Goal: Task Accomplishment & Management: Manage account settings

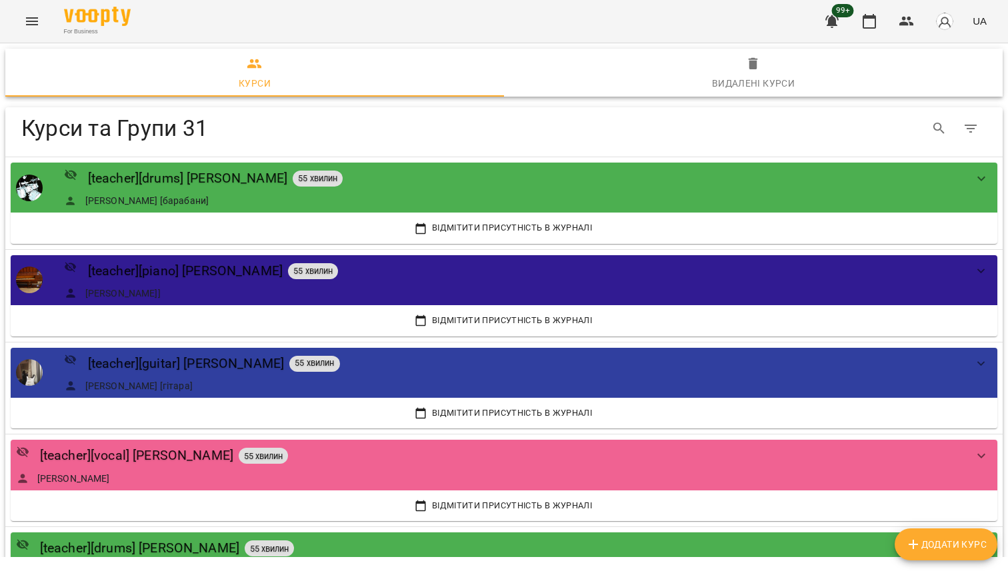
scroll to position [358, 0]
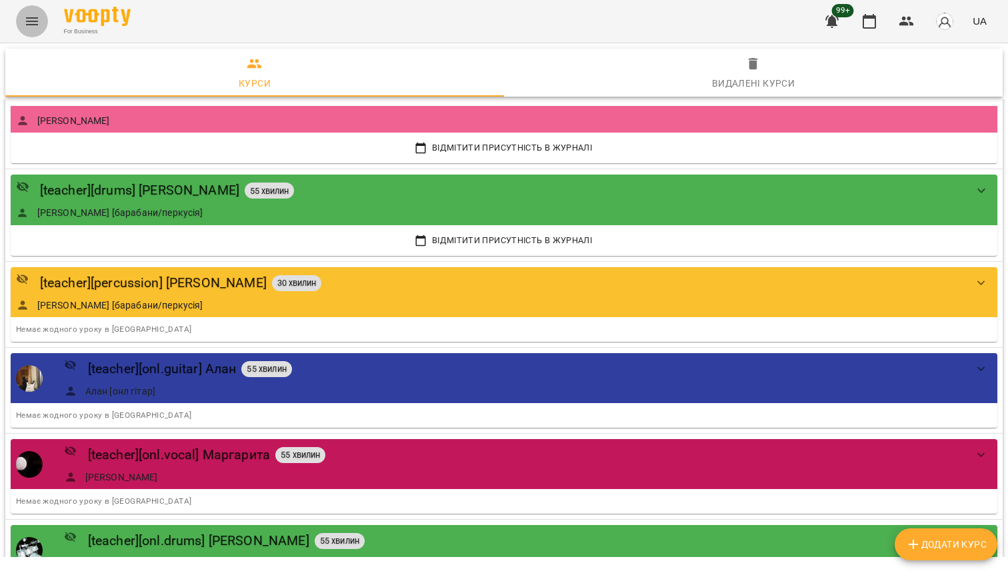
click at [37, 21] on icon "Menu" at bounding box center [32, 21] width 16 height 16
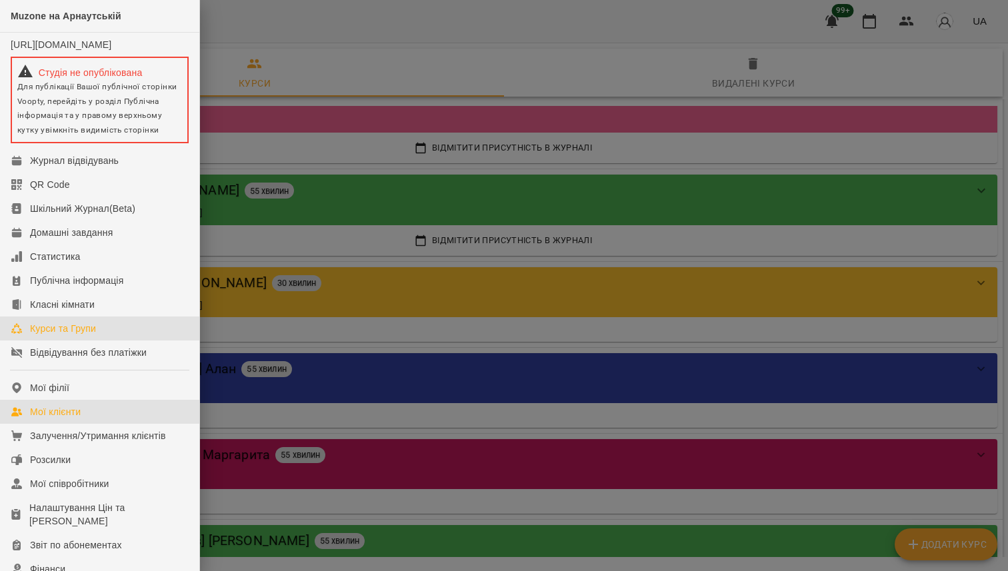
click at [93, 415] on link "Мої клієнти" at bounding box center [99, 412] width 199 height 24
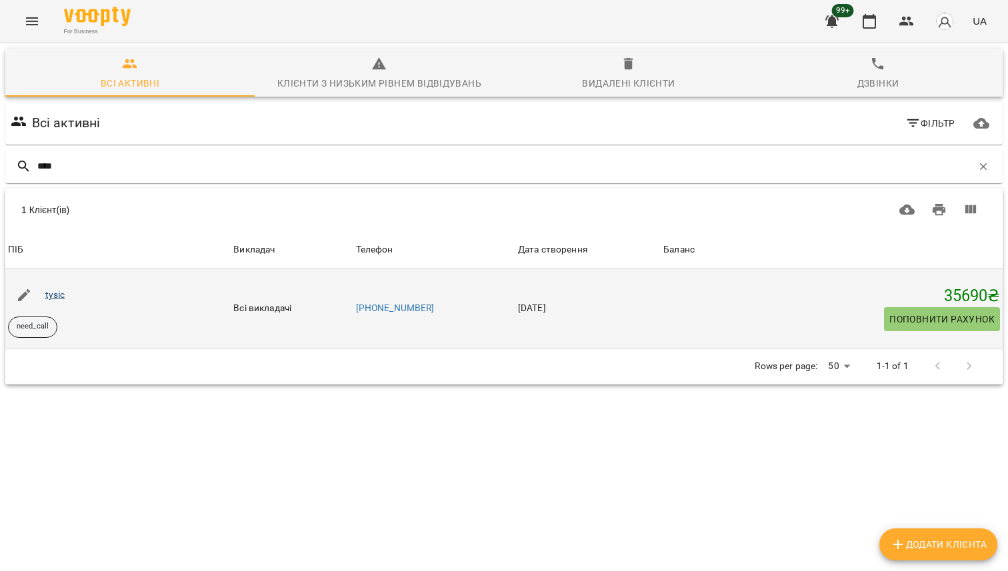
type input "****"
click at [59, 299] on link "tysic" at bounding box center [55, 294] width 20 height 11
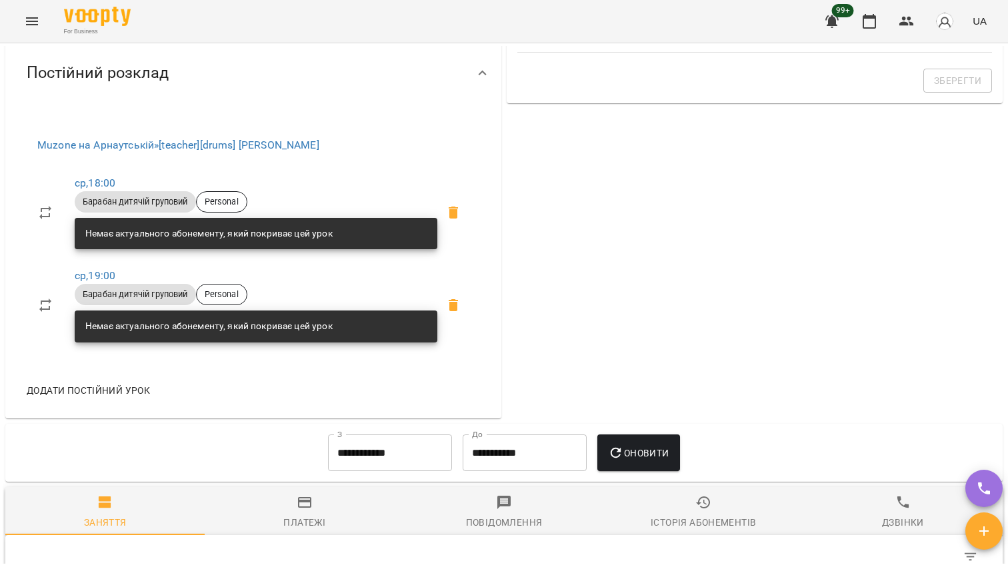
scroll to position [475, 0]
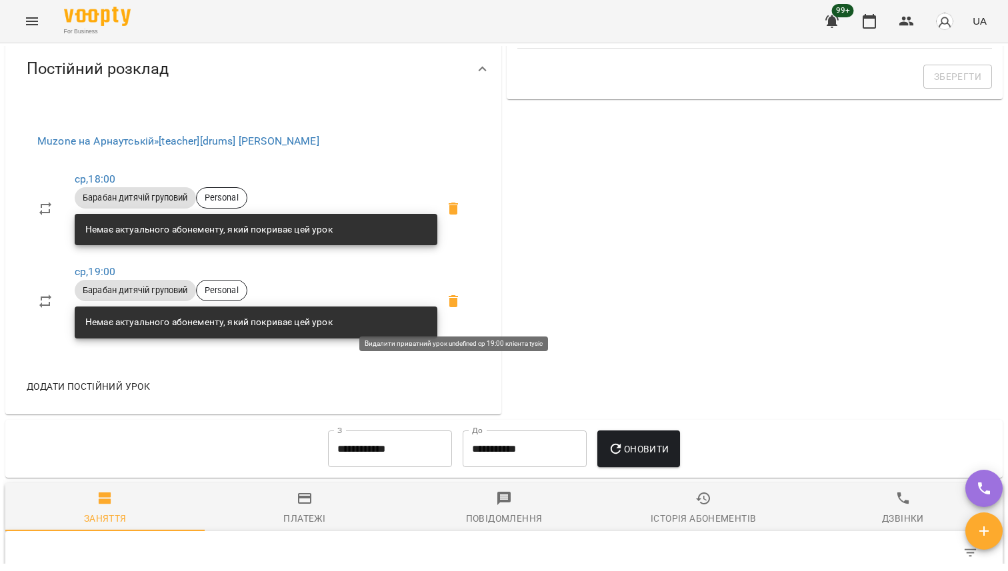
click at [450, 307] on icon at bounding box center [453, 301] width 9 height 12
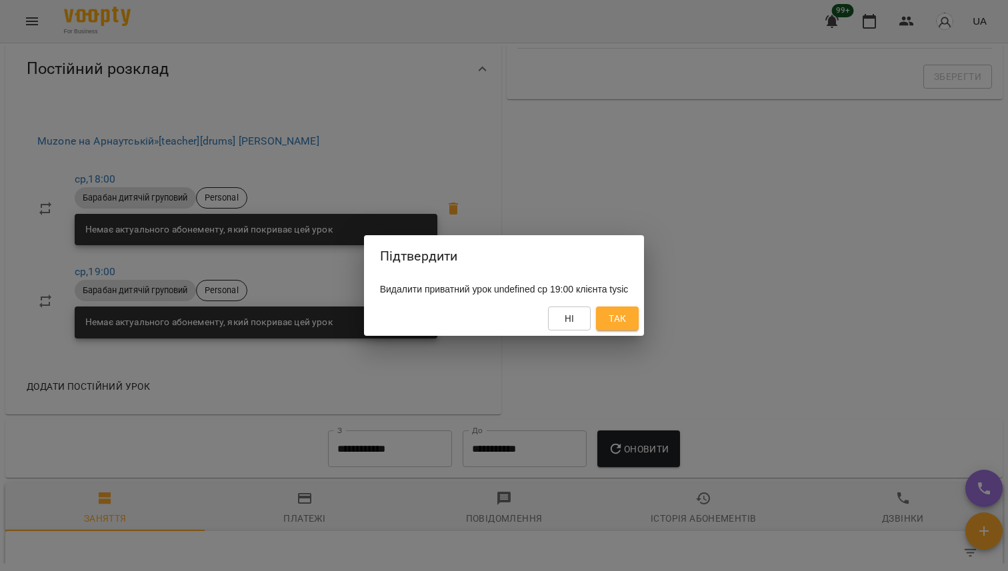
click at [639, 323] on button "Так" at bounding box center [617, 319] width 43 height 24
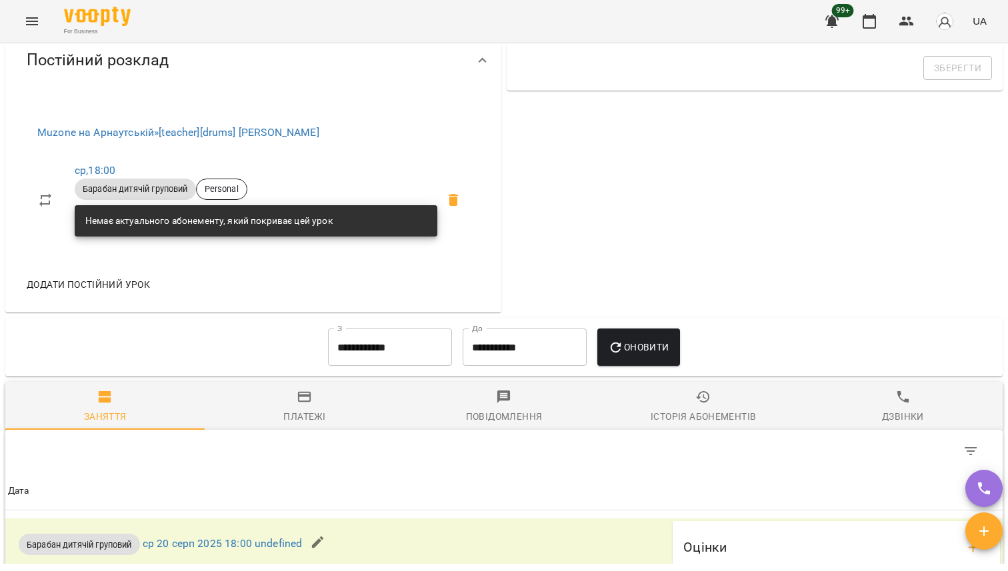
scroll to position [478, 0]
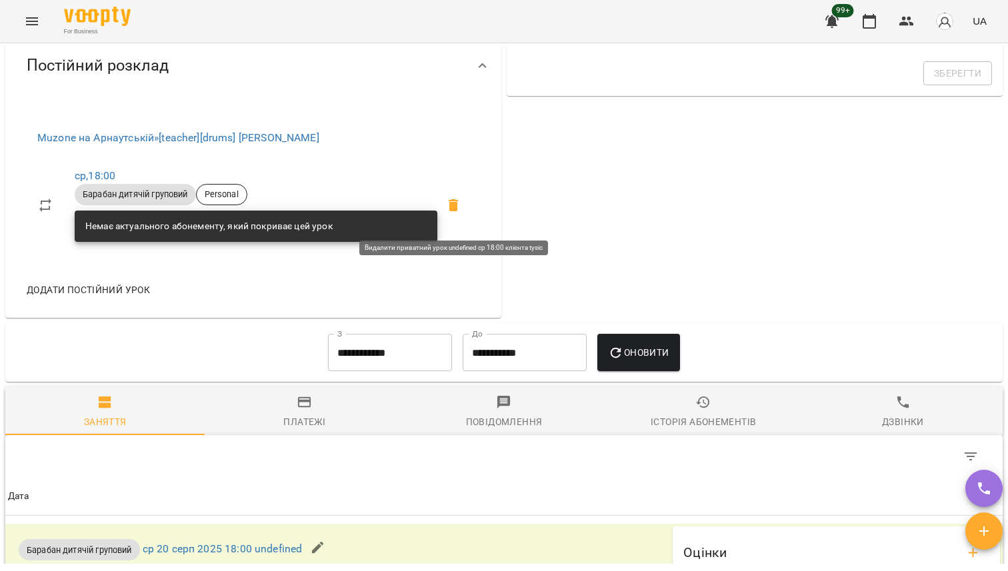
click at [457, 213] on icon at bounding box center [453, 205] width 16 height 16
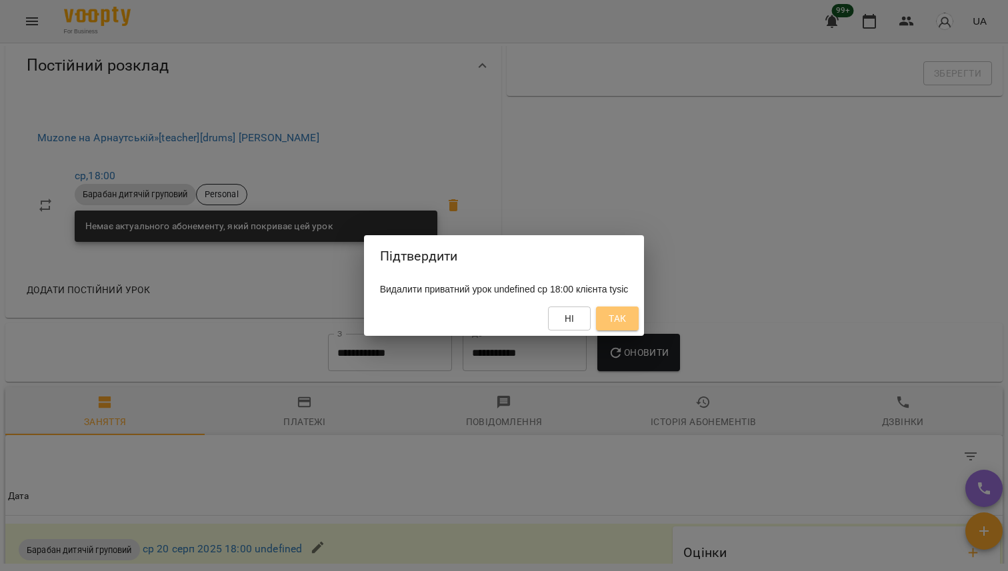
click at [626, 314] on span "Так" at bounding box center [617, 319] width 17 height 16
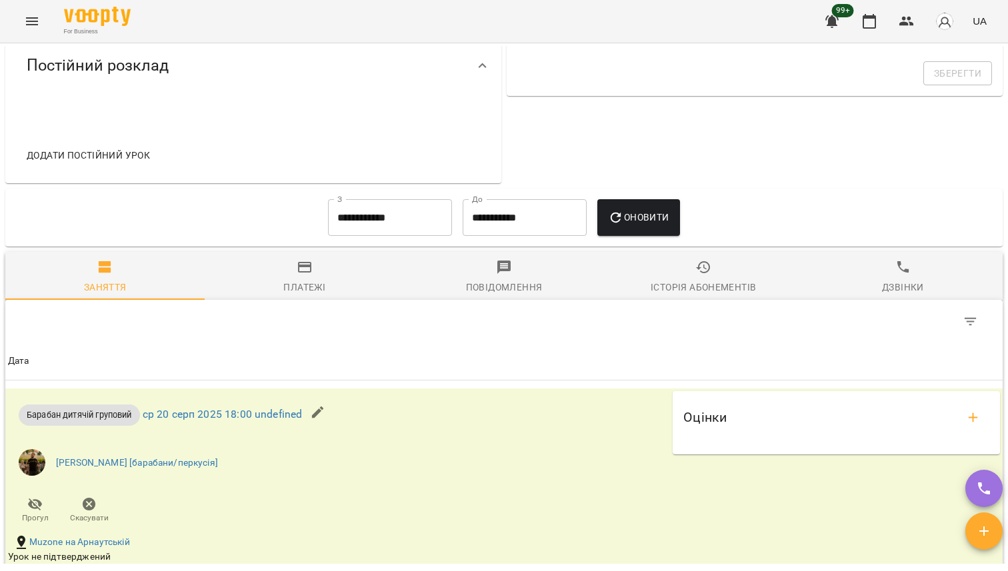
scroll to position [662, 0]
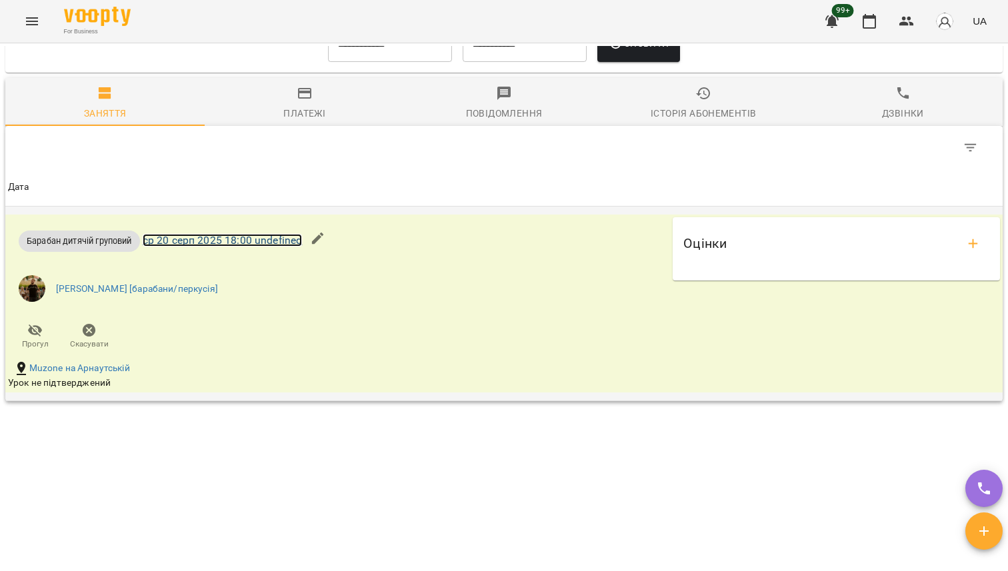
click at [198, 245] on link "ср 20 серп 2025 18:00 undefined" at bounding box center [223, 240] width 160 height 13
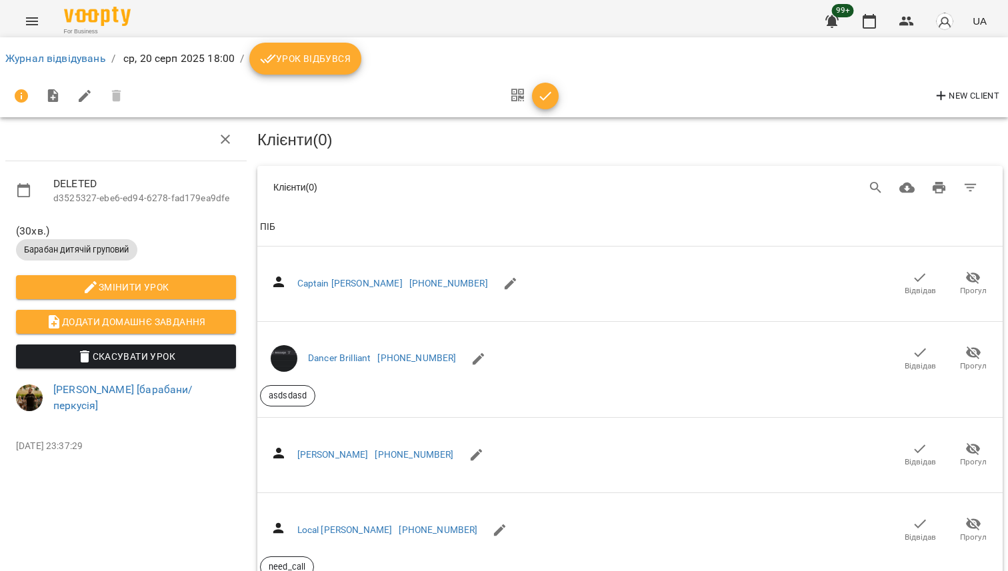
click at [119, 97] on div at bounding box center [68, 96] width 127 height 32
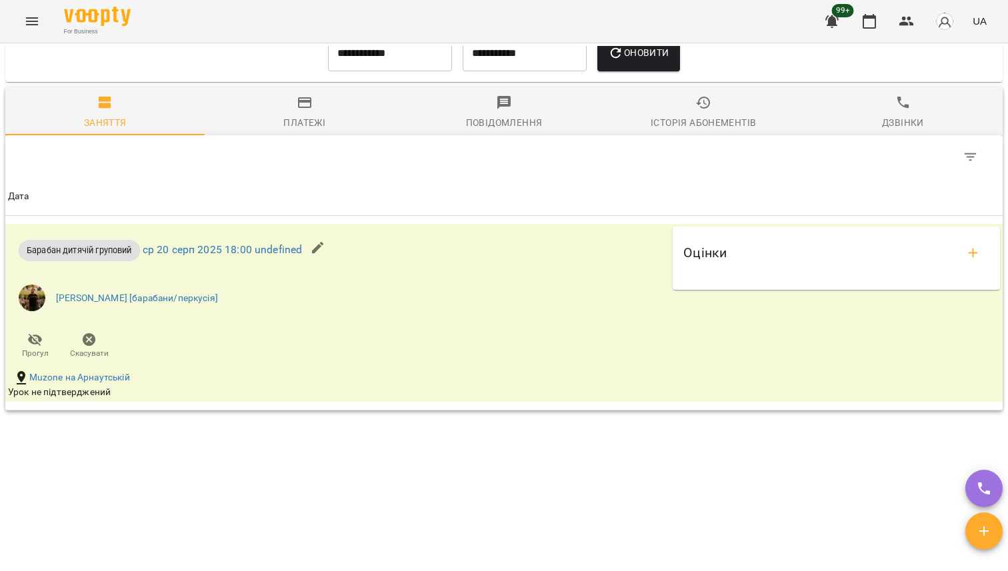
scroll to position [662, 0]
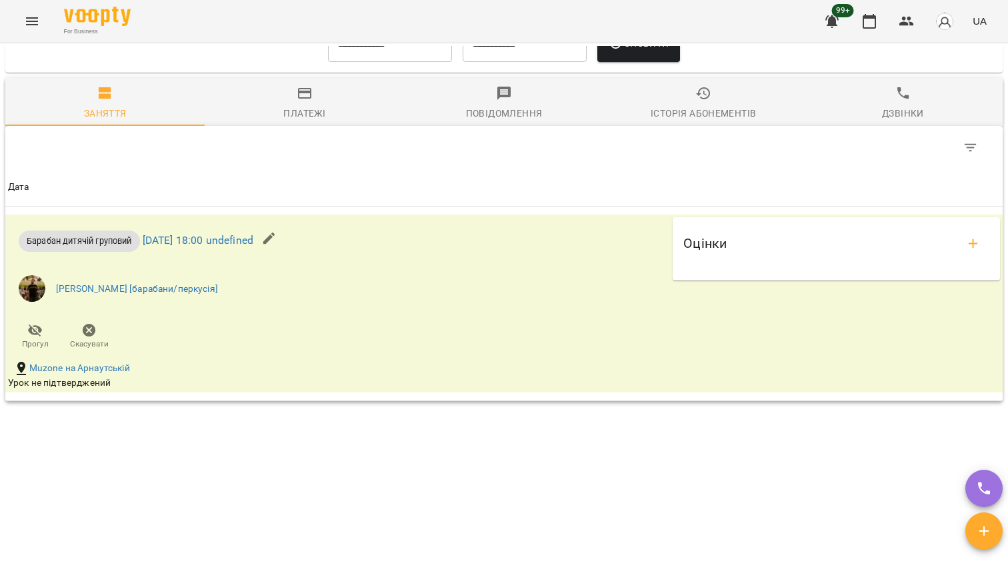
scroll to position [662, 0]
click at [179, 247] on link "[DATE] 18:00 undefined" at bounding box center [198, 240] width 111 height 13
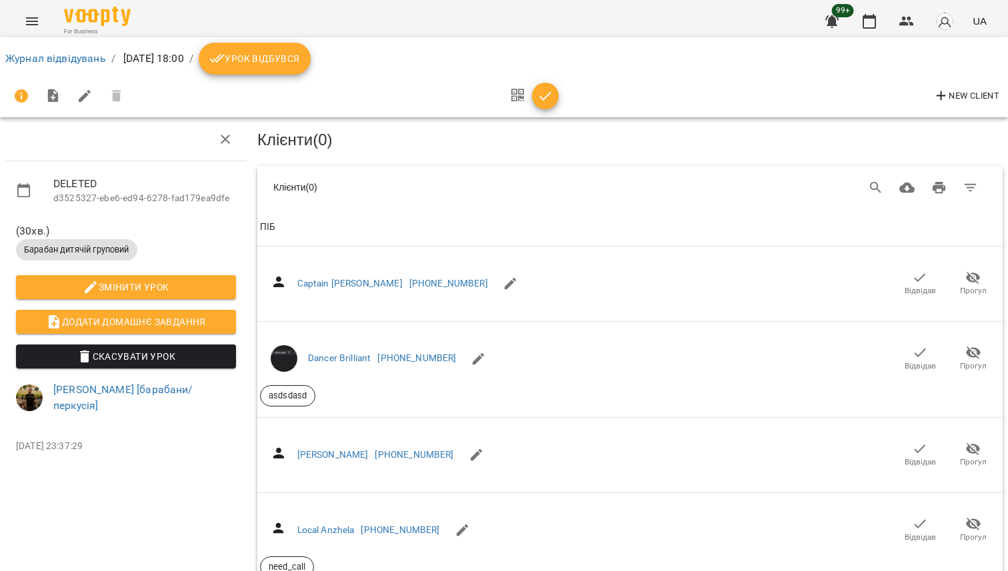
click at [119, 95] on div at bounding box center [68, 96] width 127 height 32
click at [139, 367] on button "Скасувати Урок" at bounding box center [126, 357] width 220 height 24
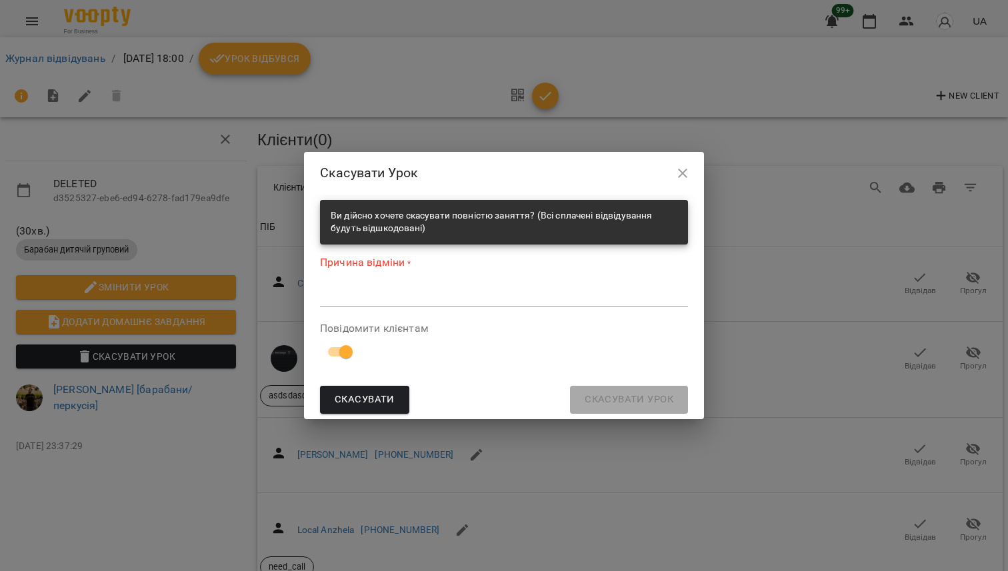
click at [354, 287] on div "*" at bounding box center [504, 296] width 368 height 21
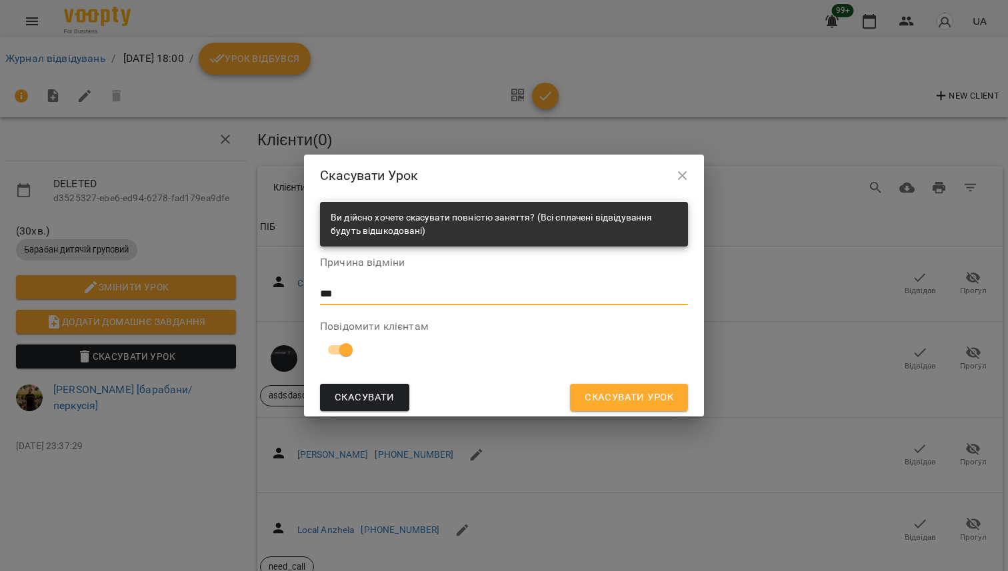
type textarea "***"
click at [619, 383] on ul at bounding box center [504, 378] width 368 height 11
click at [614, 402] on span "Скасувати Урок" at bounding box center [629, 397] width 89 height 17
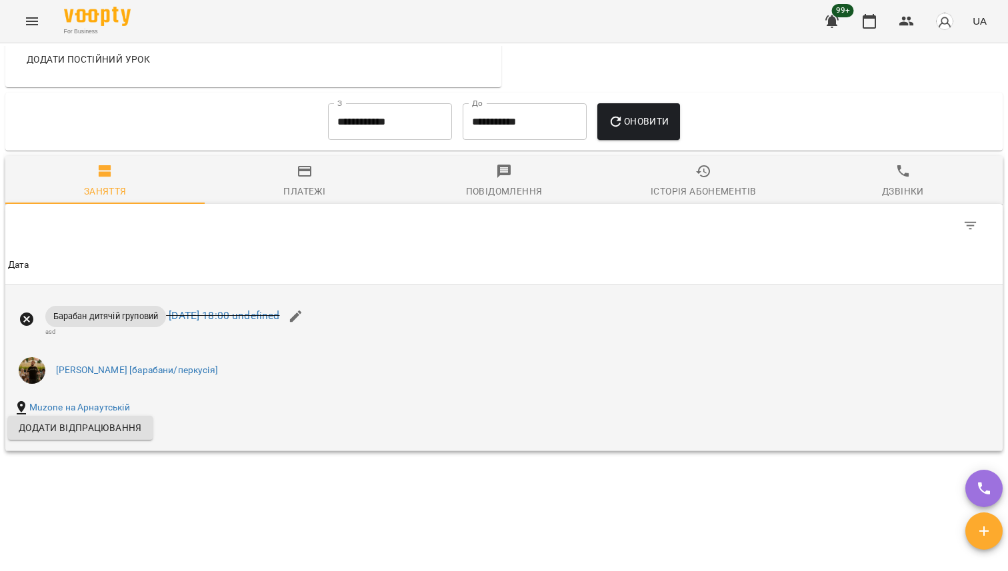
scroll to position [558, 0]
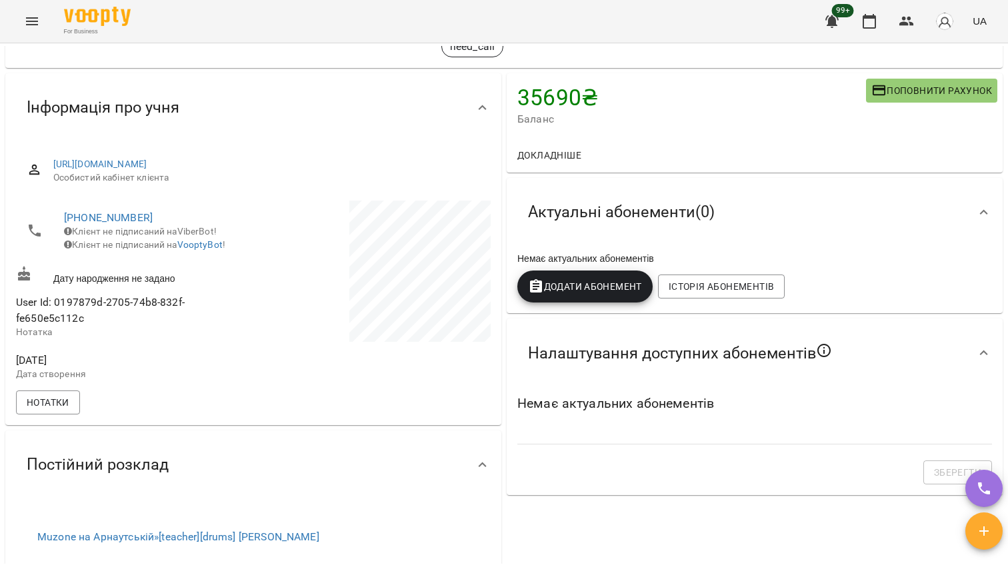
scroll to position [9, 0]
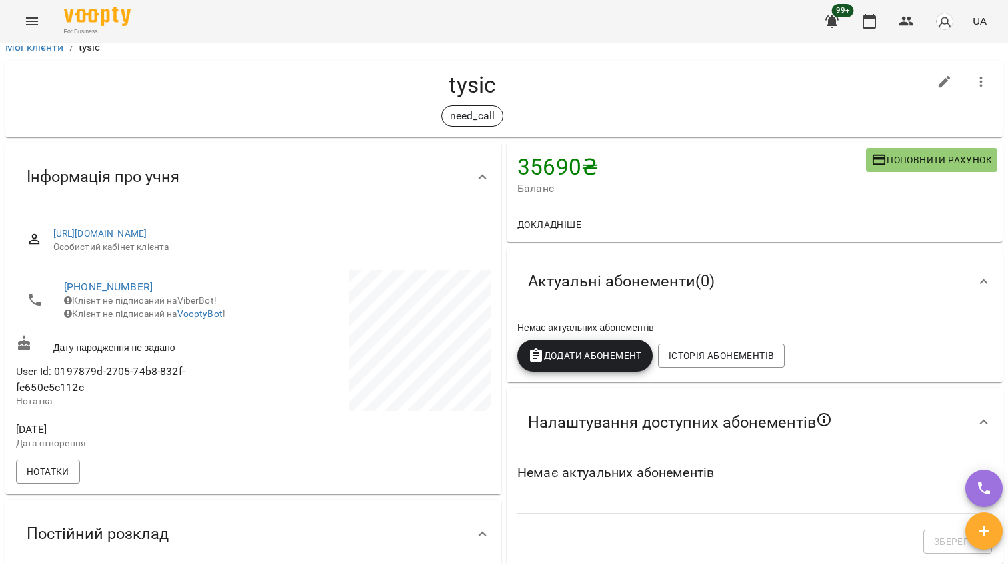
click at [43, 21] on button "Menu" at bounding box center [32, 21] width 32 height 32
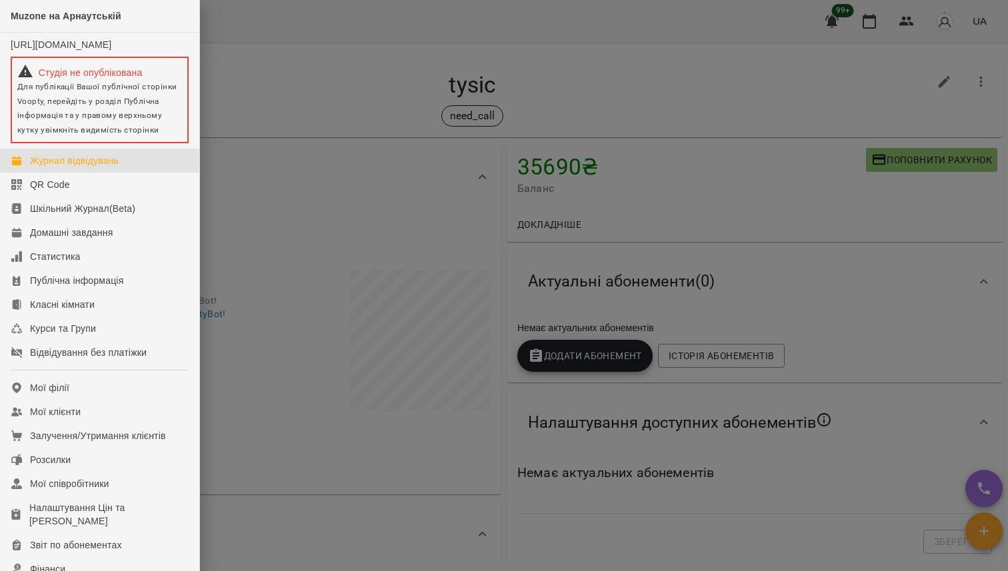
click at [111, 167] on div "Журнал відвідувань" at bounding box center [74, 160] width 89 height 13
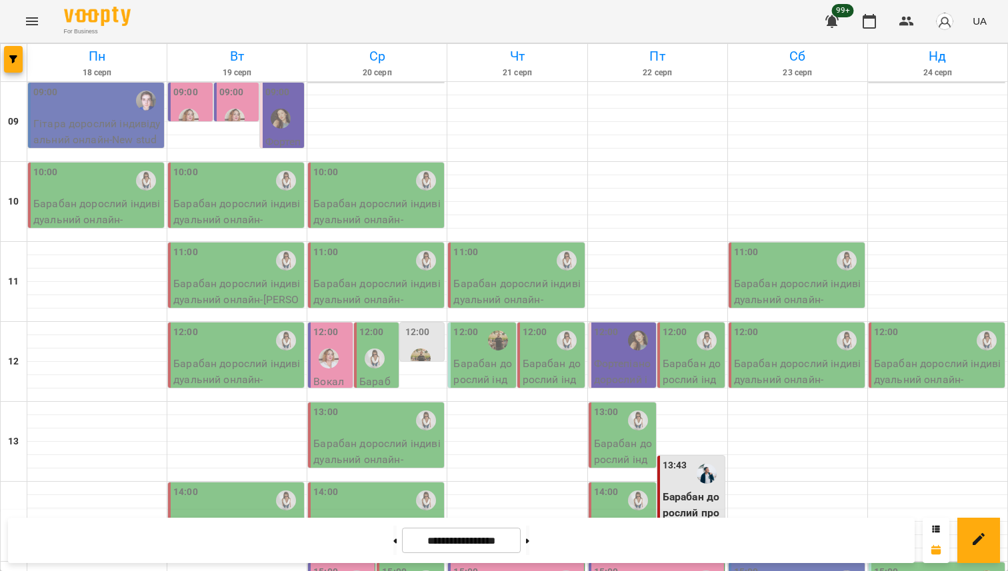
click at [427, 350] on div at bounding box center [420, 358] width 31 height 31
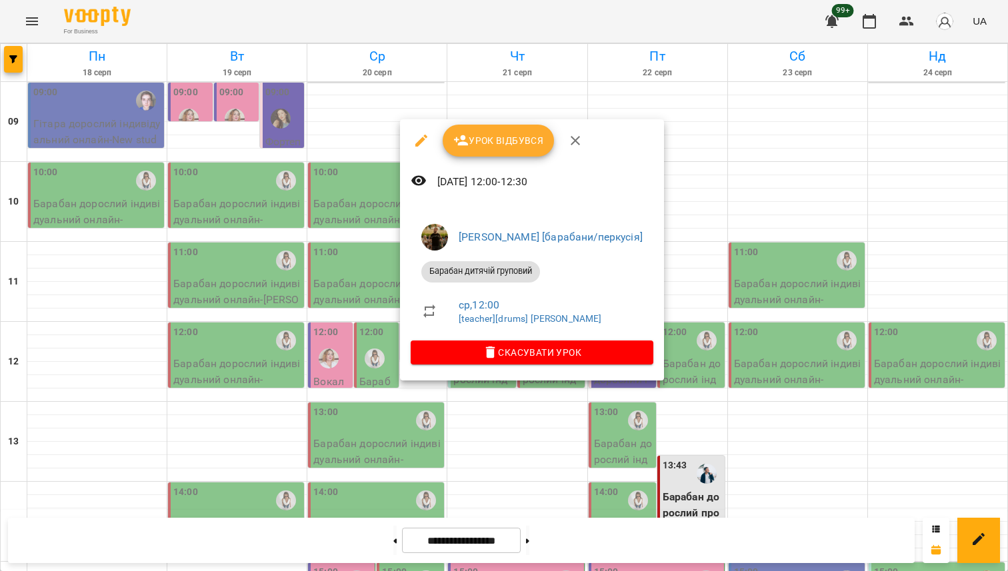
click at [527, 107] on div at bounding box center [504, 285] width 1008 height 571
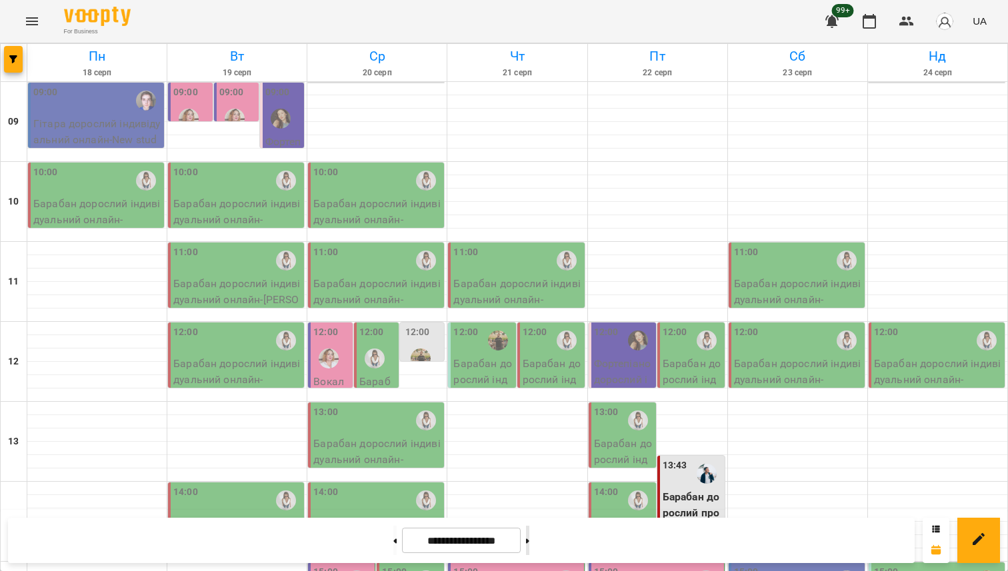
click at [529, 546] on button at bounding box center [527, 540] width 3 height 29
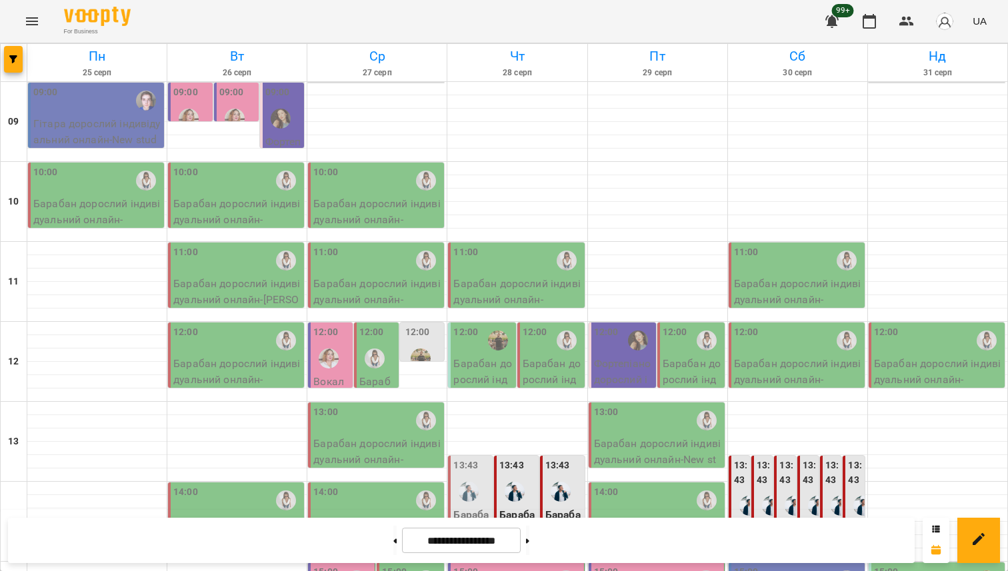
click at [413, 346] on div at bounding box center [420, 358] width 31 height 31
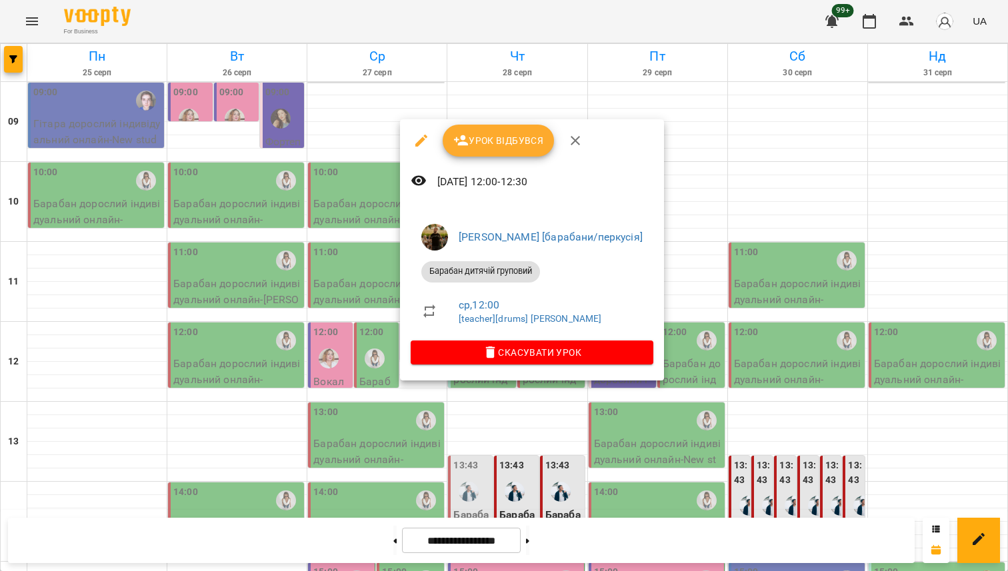
click at [391, 463] on div at bounding box center [504, 285] width 1008 height 571
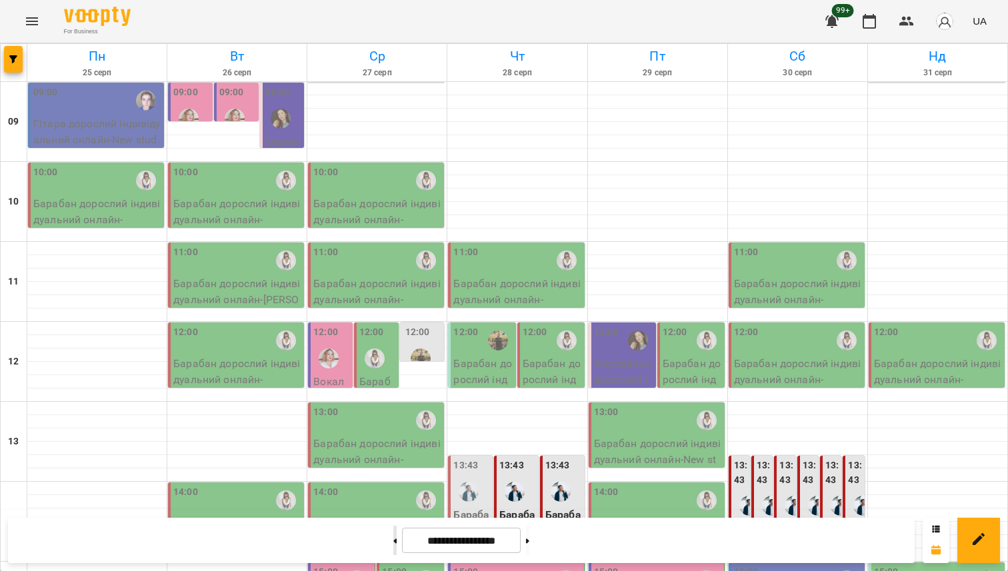
click at [393, 551] on button at bounding box center [394, 540] width 3 height 29
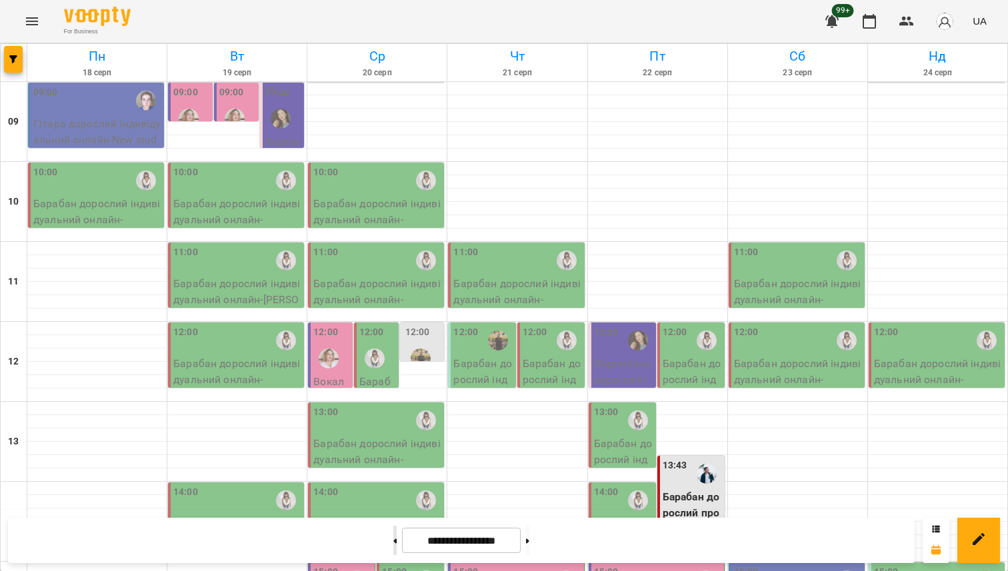
click at [393, 545] on button at bounding box center [394, 540] width 3 height 29
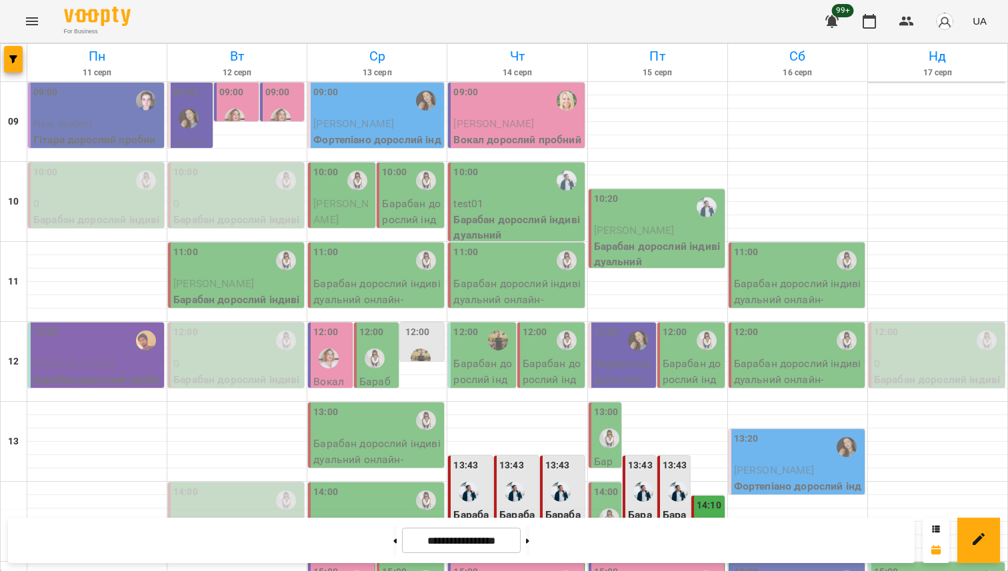
click at [433, 340] on div "12:00" at bounding box center [423, 349] width 37 height 49
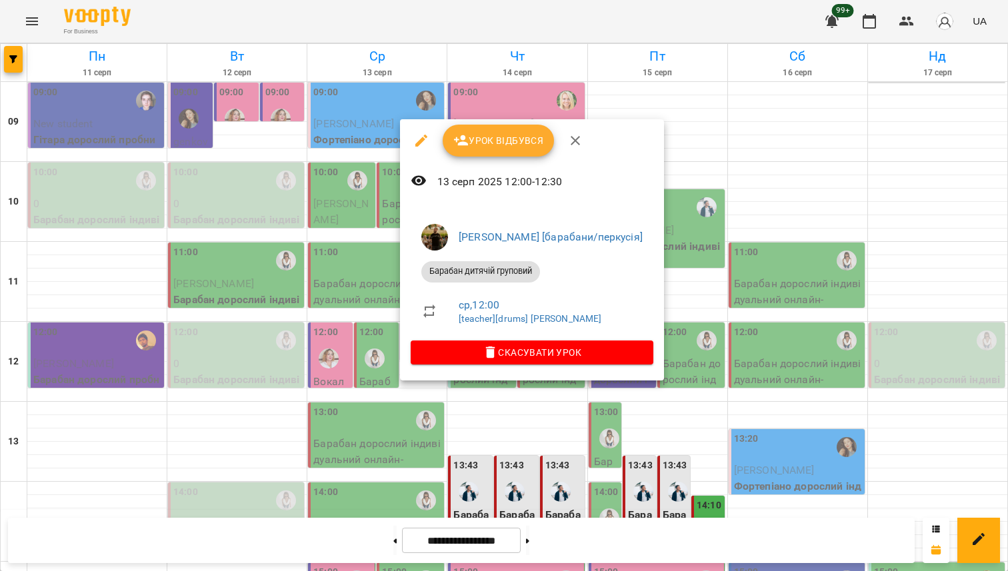
click at [379, 538] on div at bounding box center [504, 285] width 1008 height 571
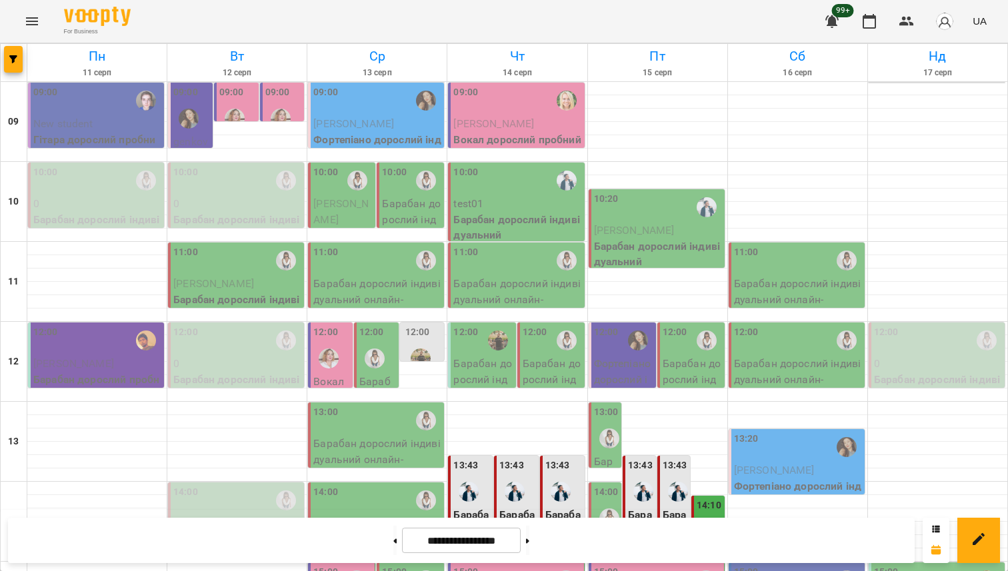
click at [393, 539] on icon at bounding box center [394, 541] width 3 height 5
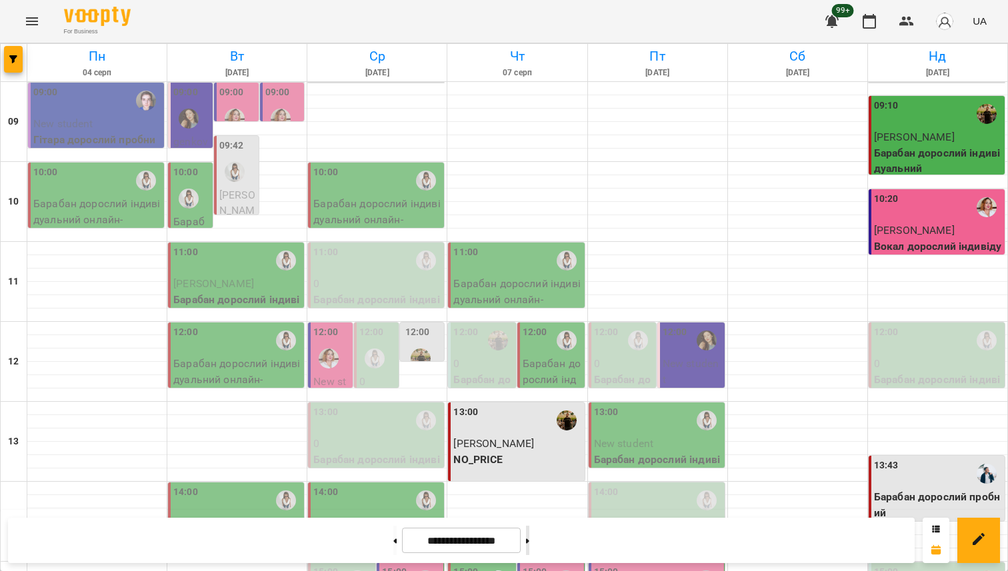
click at [529, 543] on button at bounding box center [527, 540] width 3 height 29
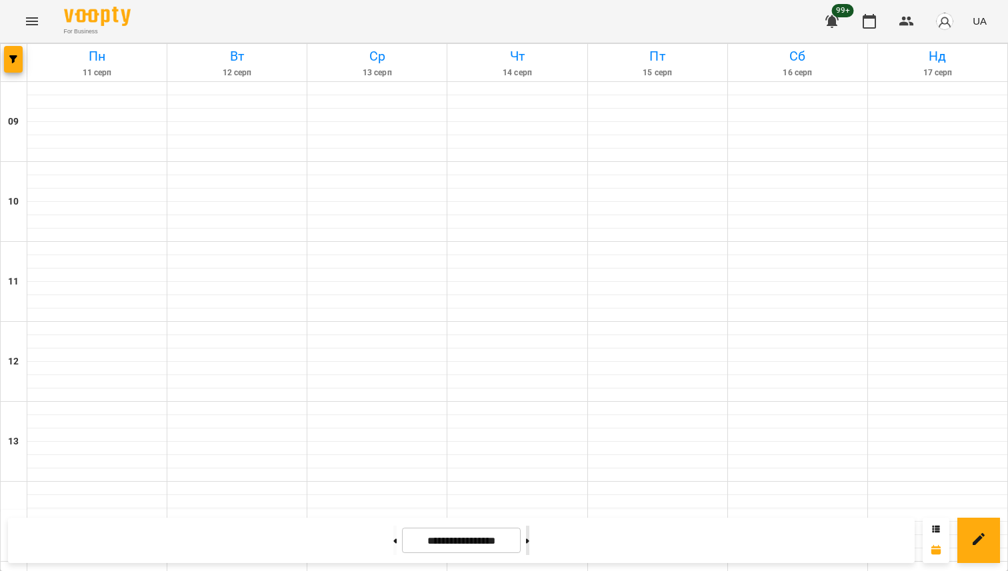
click at [529, 541] on button at bounding box center [527, 540] width 3 height 29
type input "**********"
